Goal: Task Accomplishment & Management: Manage account settings

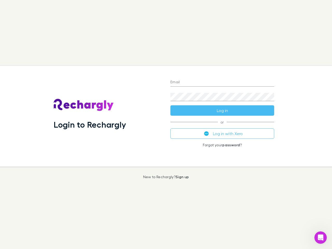
click at [166, 124] on div "Login to Rechargly" at bounding box center [107, 116] width 117 height 101
click at [222, 82] on input "Email" at bounding box center [222, 82] width 104 height 8
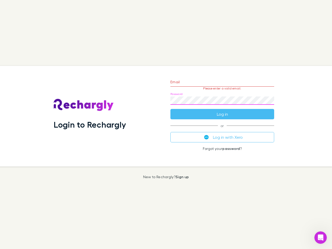
click at [222, 110] on form "Email Please enter a valid email. Password Log in" at bounding box center [222, 96] width 104 height 45
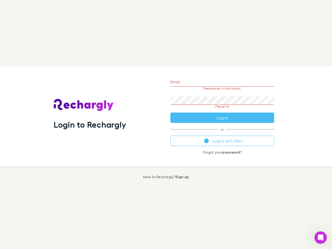
click at [222, 133] on div "Email Please enter a valid email. Password Please fill Log in or Log in with Xe…" at bounding box center [222, 116] width 112 height 101
